Goal: Information Seeking & Learning: Understand process/instructions

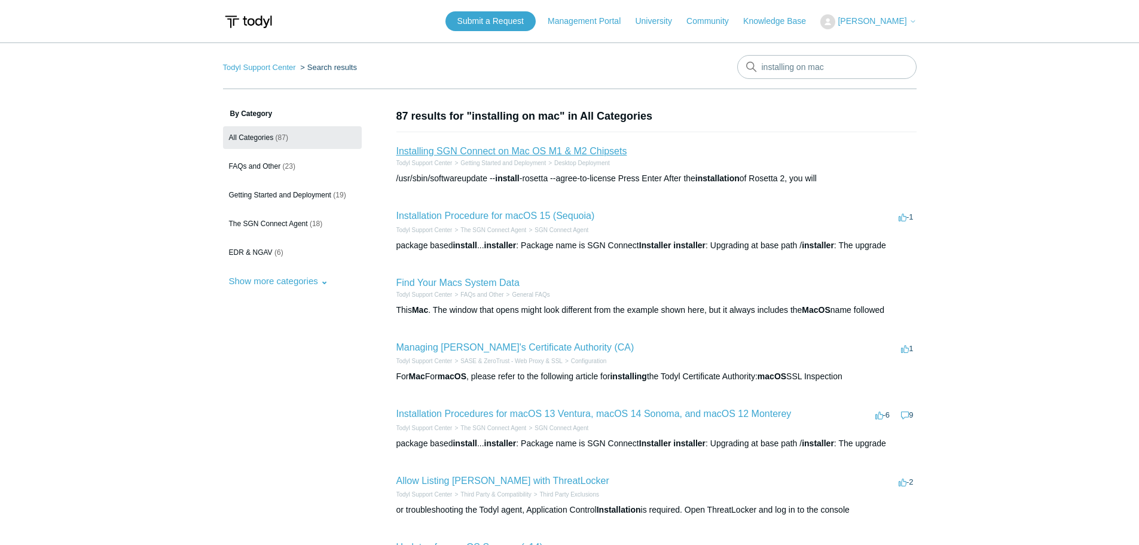
click at [496, 153] on link "Installing SGN Connect on Mac OS M1 & M2 Chipsets" at bounding box center [511, 151] width 231 height 10
click at [507, 219] on link "Installation Procedure for macOS 15 (Sequoia)" at bounding box center [495, 215] width 199 height 10
click at [591, 416] on link "Installation Procedures for macOS 13 Ventura, macOS 14 Sonoma, and macOS 12 Mon…" at bounding box center [593, 413] width 395 height 10
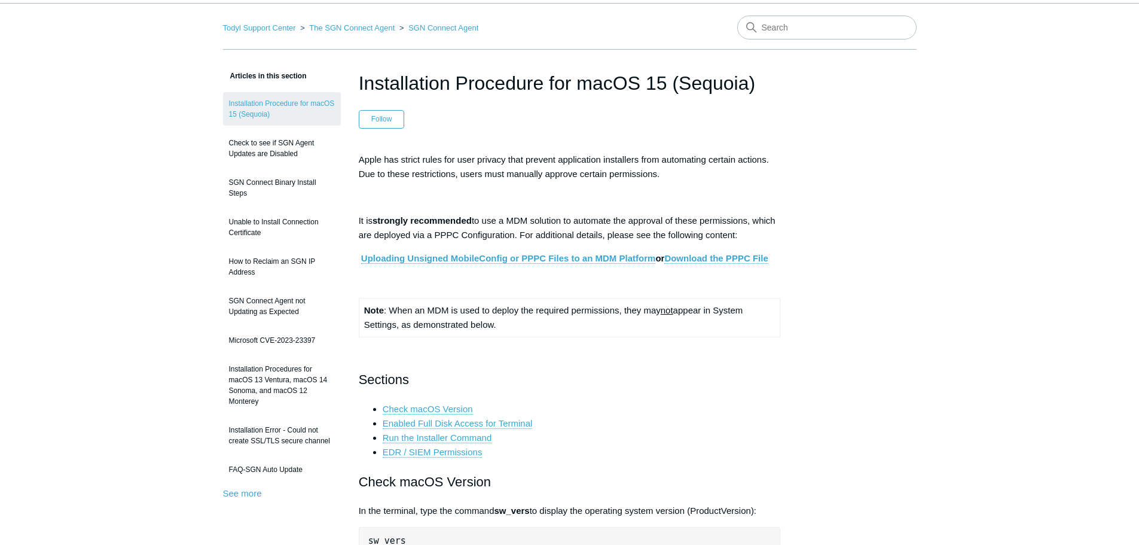
scroll to position [40, 0]
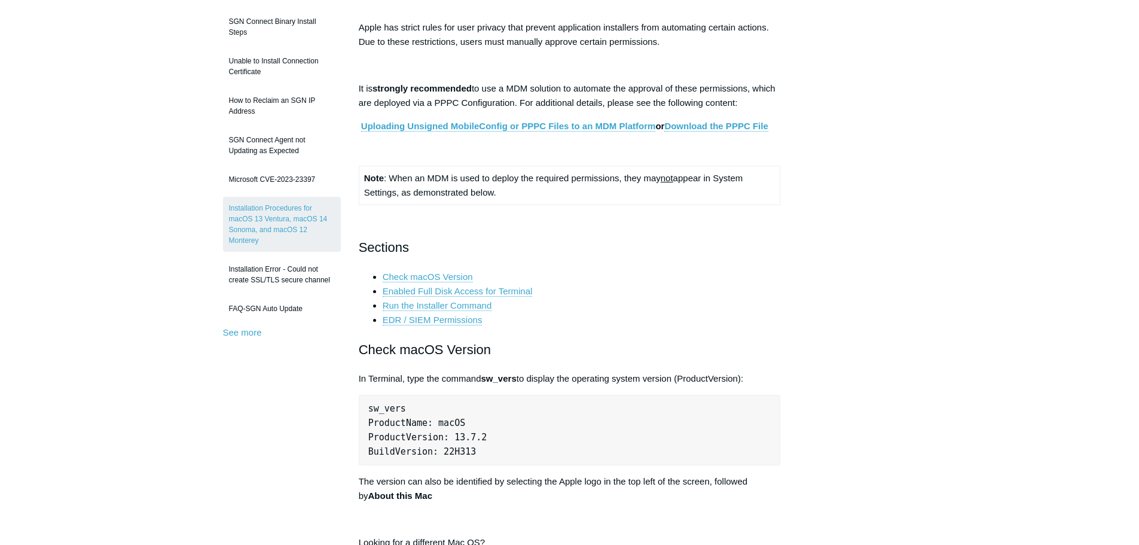
scroll to position [201, 0]
click at [454, 316] on link "EDR / SIEM Permissions" at bounding box center [433, 319] width 100 height 11
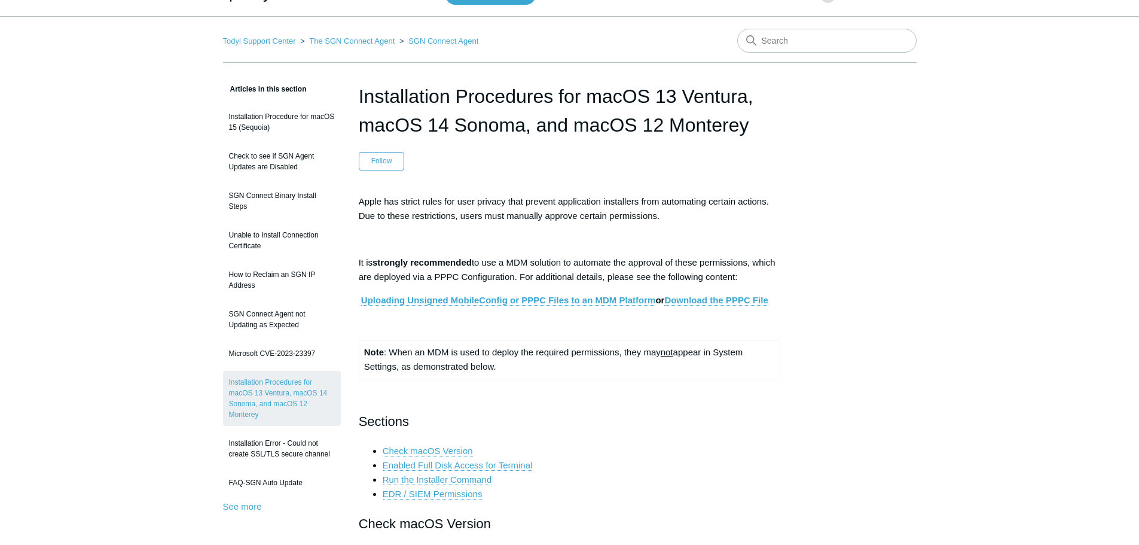
scroll to position [0, 0]
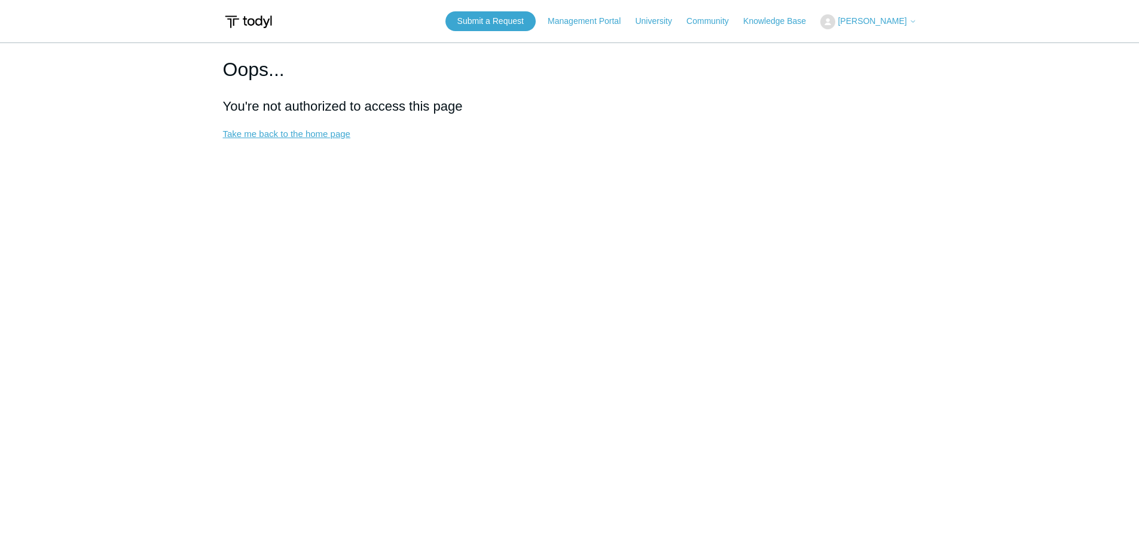
click at [288, 135] on link "Take me back to the home page" at bounding box center [286, 134] width 127 height 10
